Goal: Task Accomplishment & Management: Use online tool/utility

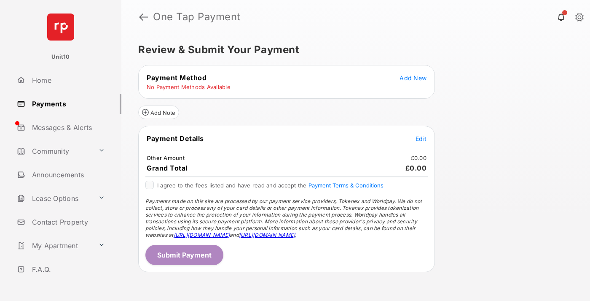
click at [413, 78] on span "Add New" at bounding box center [413, 77] width 27 height 7
